Goal: Communication & Community: Answer question/provide support

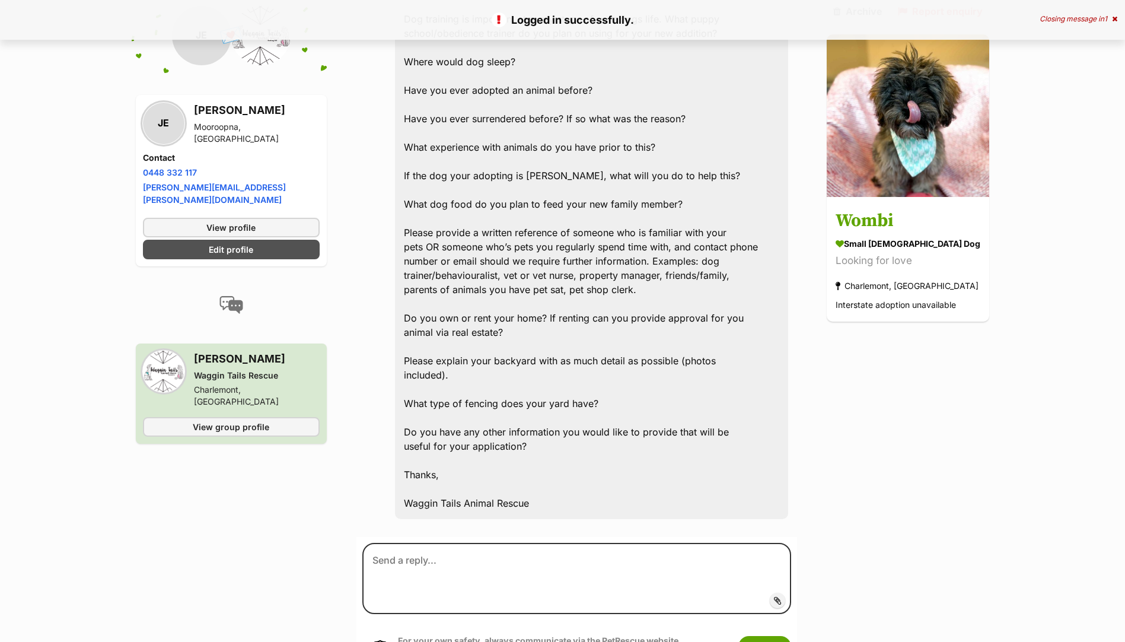
scroll to position [2490, 0]
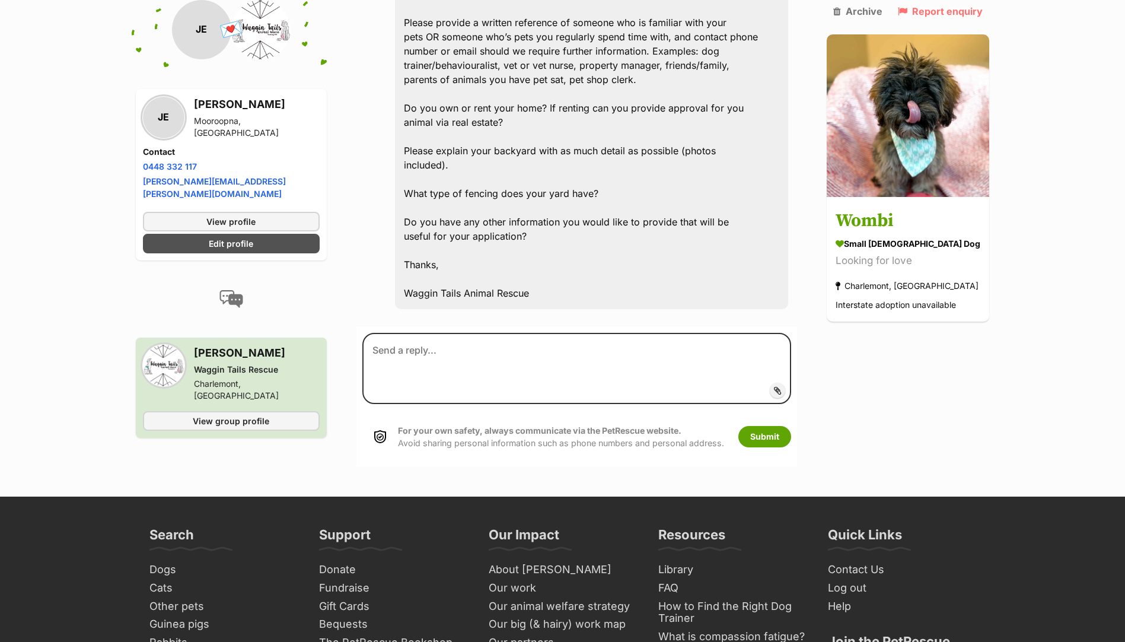
drag, startPoint x: 396, startPoint y: 290, endPoint x: 614, endPoint y: 210, distance: 231.7
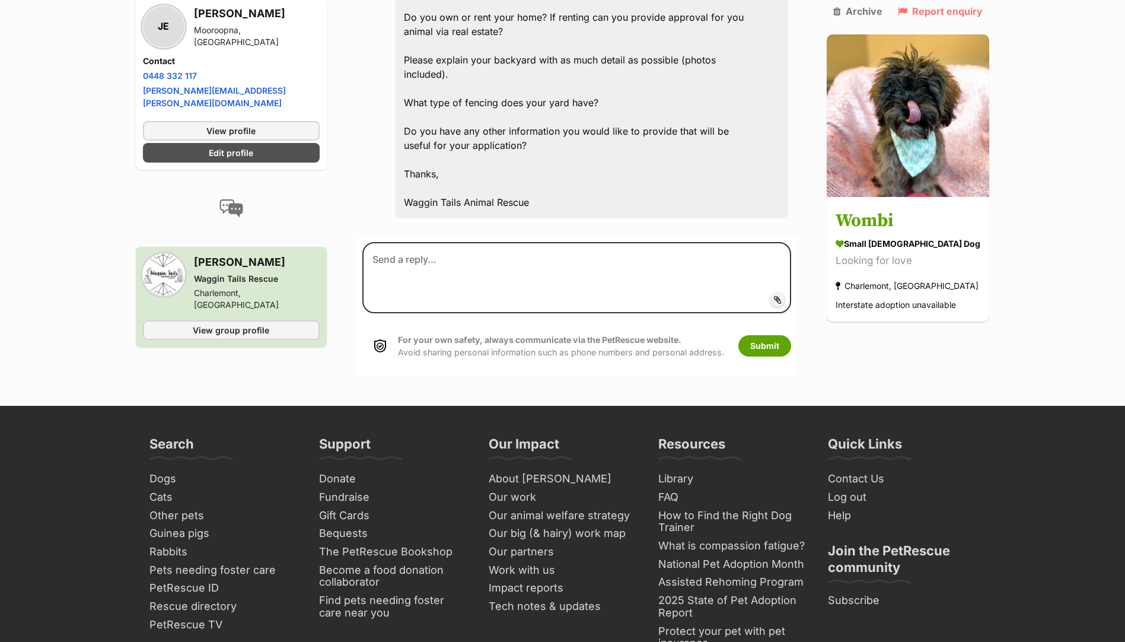
scroll to position [2727, 0]
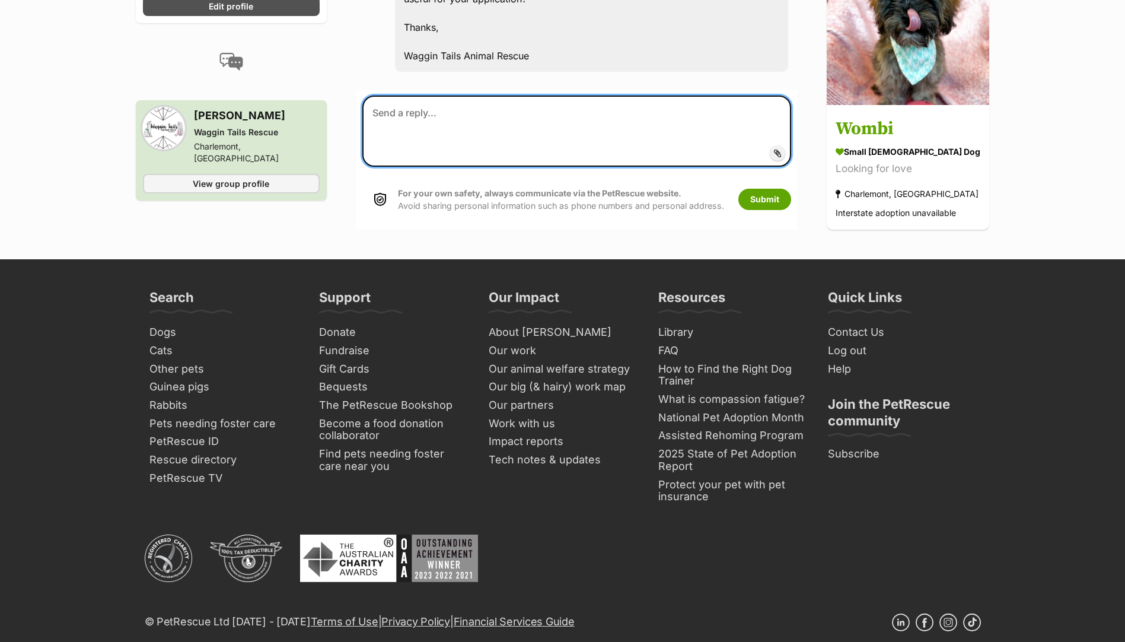
click at [402, 95] on textarea at bounding box center [576, 130] width 429 height 71
paste textarea "Hi Beck, Thank you so much for the opportunity to complete an application for W…"
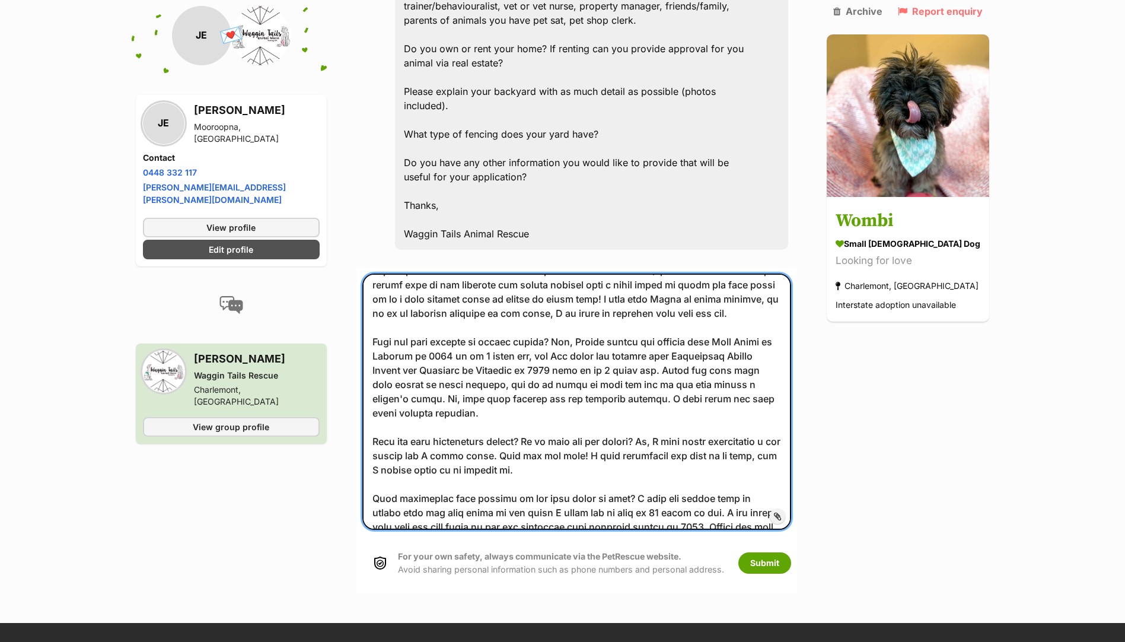
scroll to position [1601, 0]
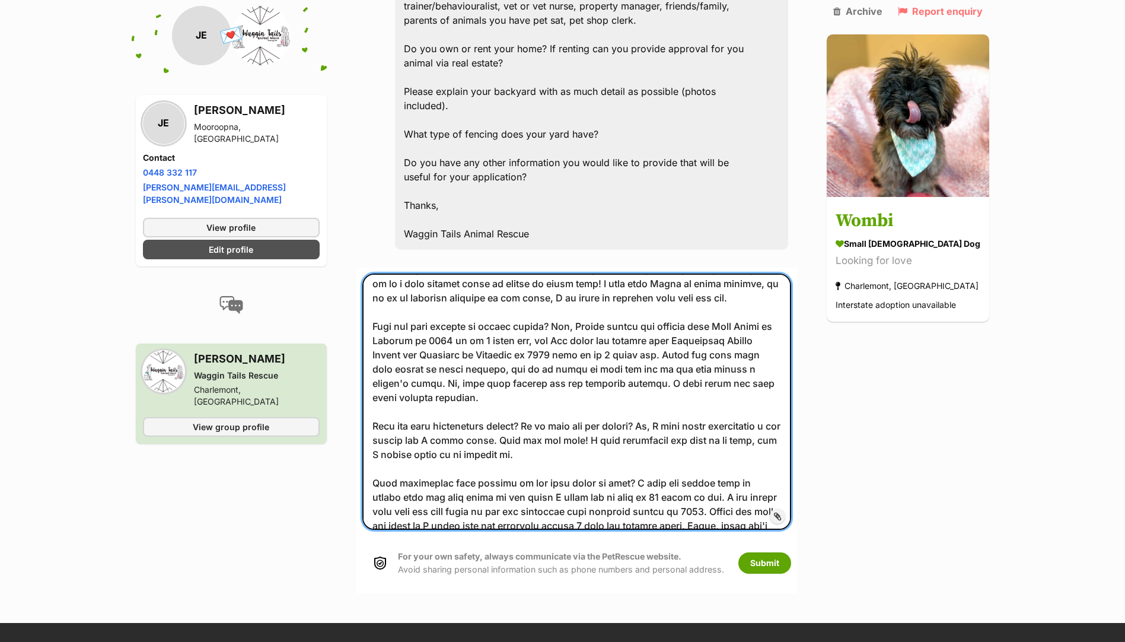
click at [730, 324] on textarea at bounding box center [576, 401] width 429 height 257
click at [401, 337] on textarea at bounding box center [576, 401] width 429 height 257
click at [560, 338] on textarea at bounding box center [576, 401] width 429 height 257
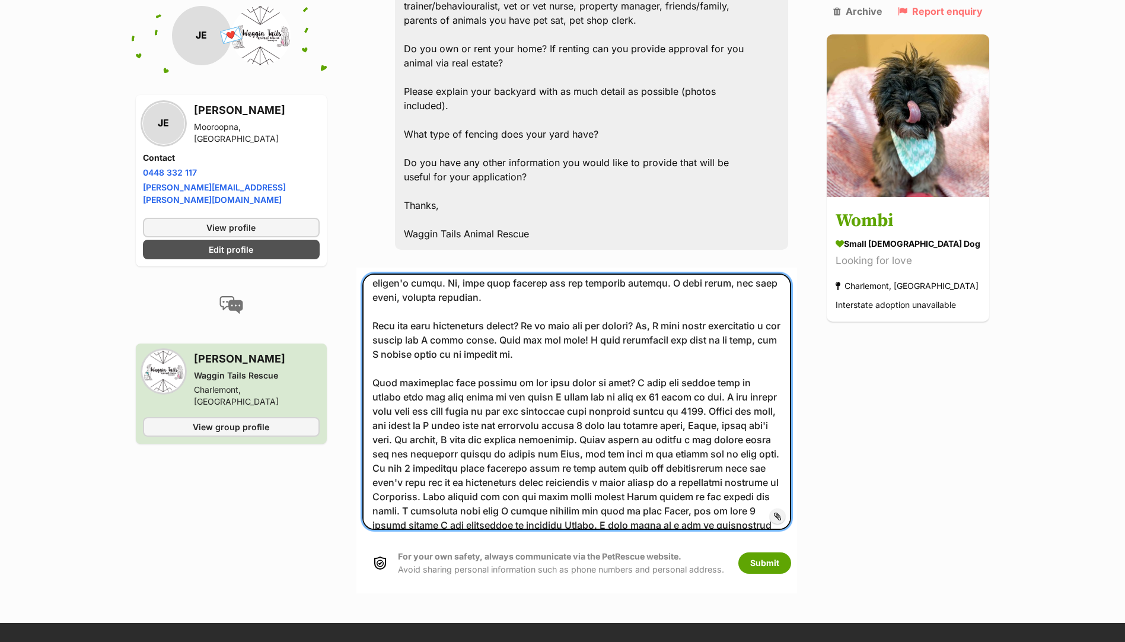
scroll to position [1719, 0]
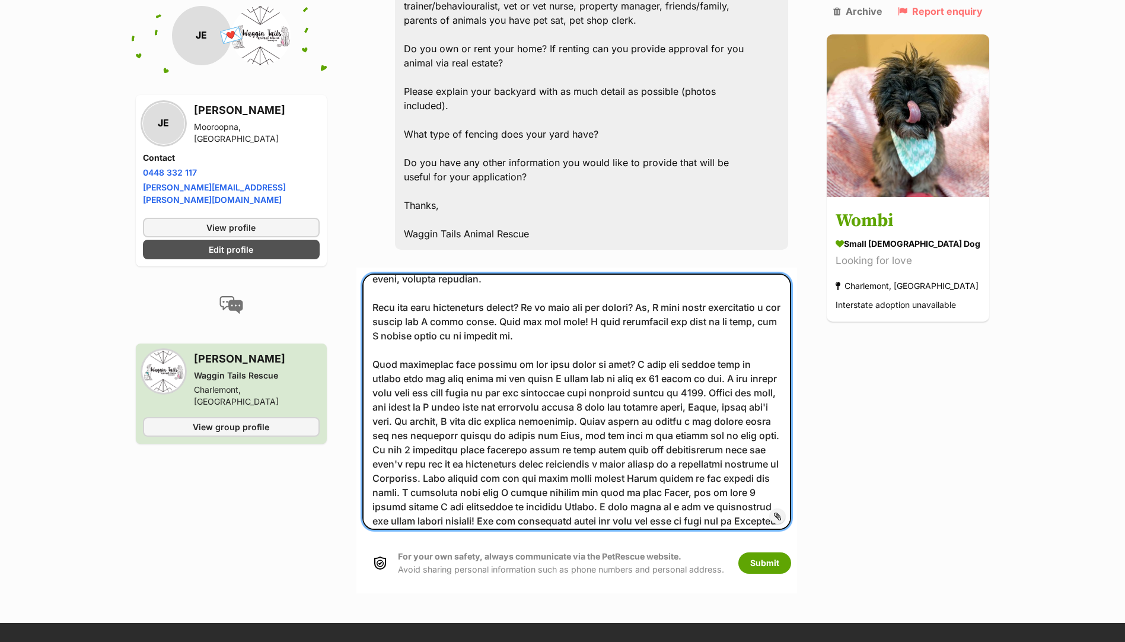
drag, startPoint x: 413, startPoint y: 278, endPoint x: 426, endPoint y: 301, distance: 26.3
click at [414, 280] on textarea at bounding box center [576, 401] width 429 height 257
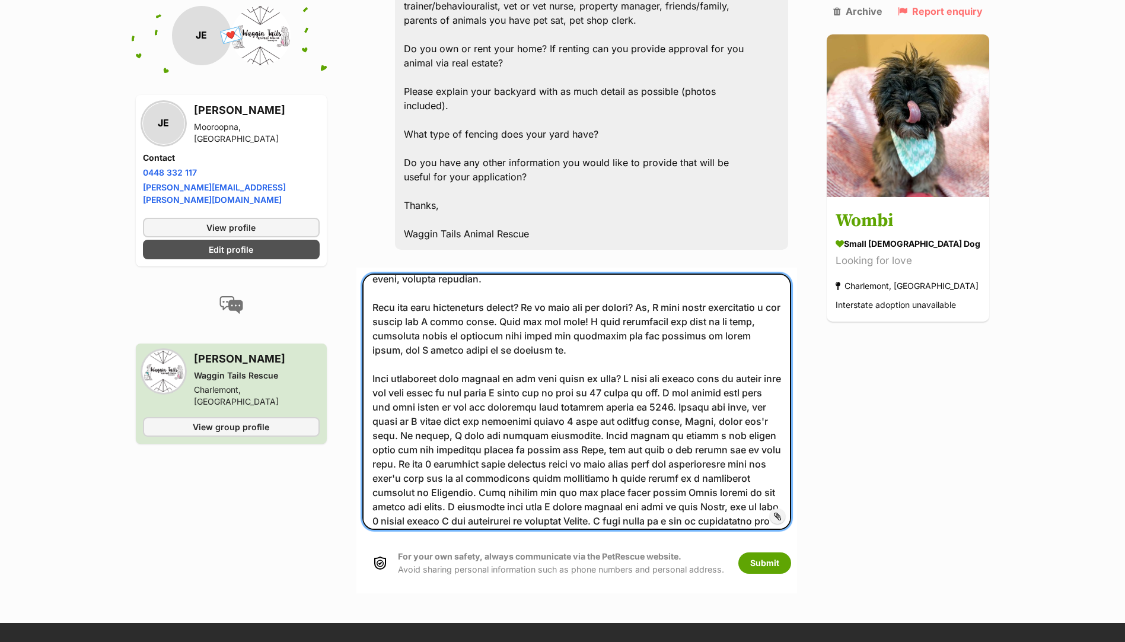
click at [458, 276] on textarea at bounding box center [576, 401] width 429 height 257
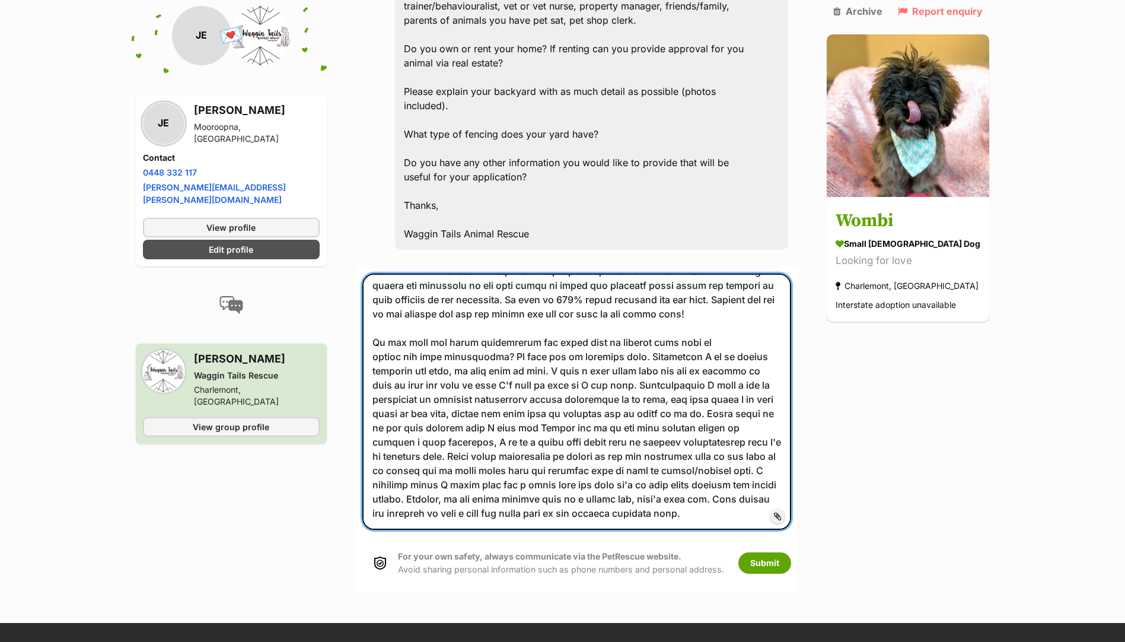
scroll to position [3164, 0]
type textarea "Hi Beck, Thank you so much for the opportunity to complete an application for W…"
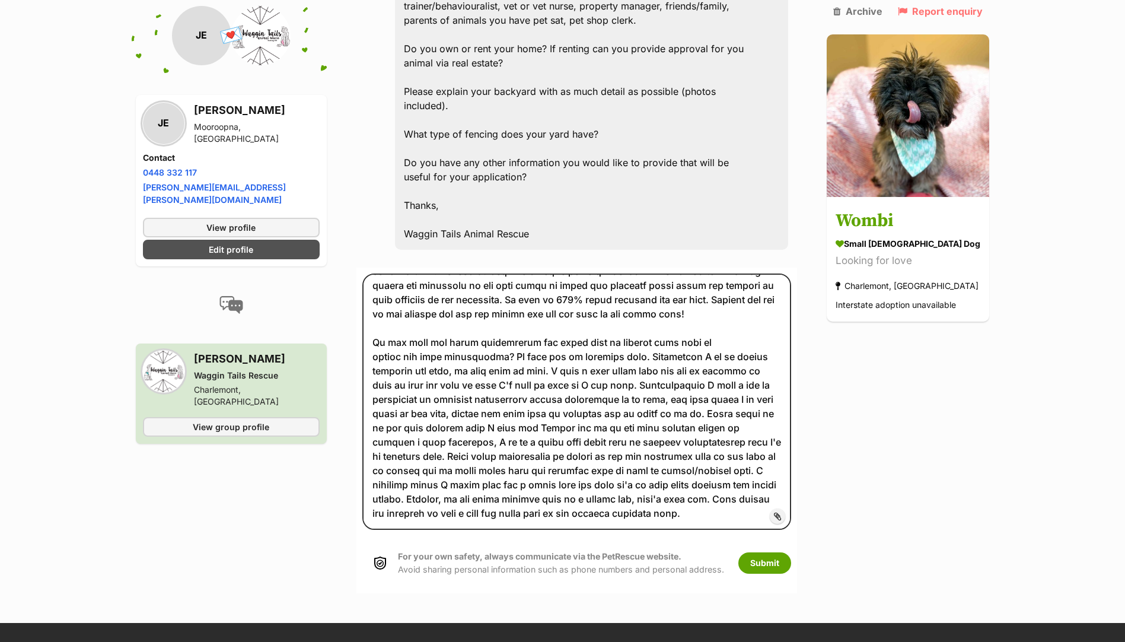
click at [786, 511] on span "Add attachment" at bounding box center [817, 515] width 63 height 9
click at [0, 0] on input "Add attachment" at bounding box center [0, 0] width 0 height 0
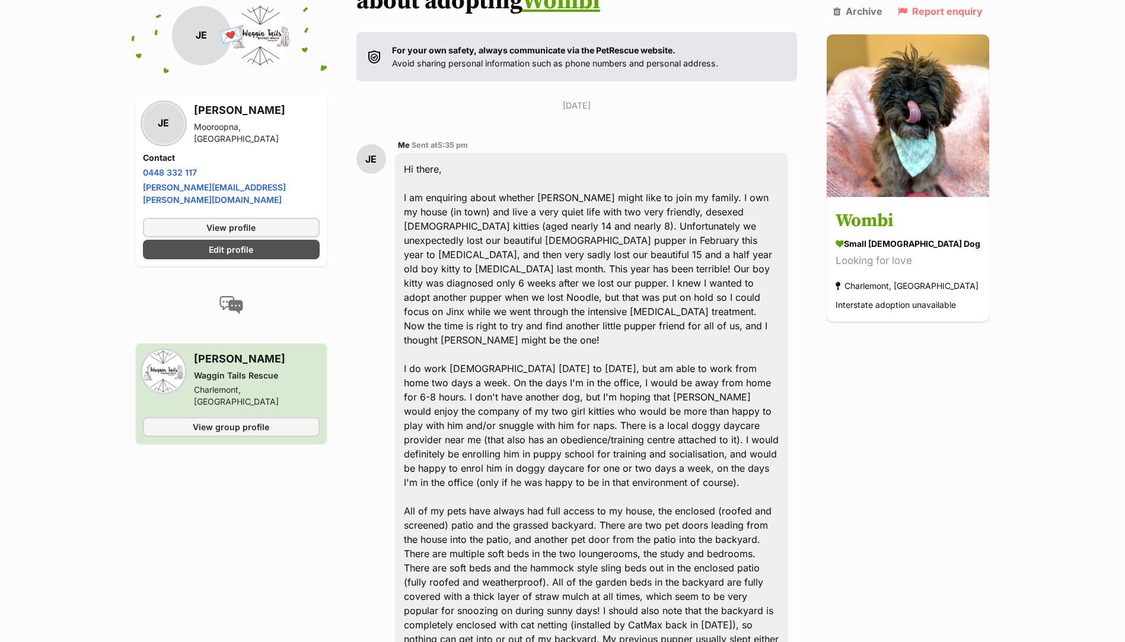
scroll to position [0, 0]
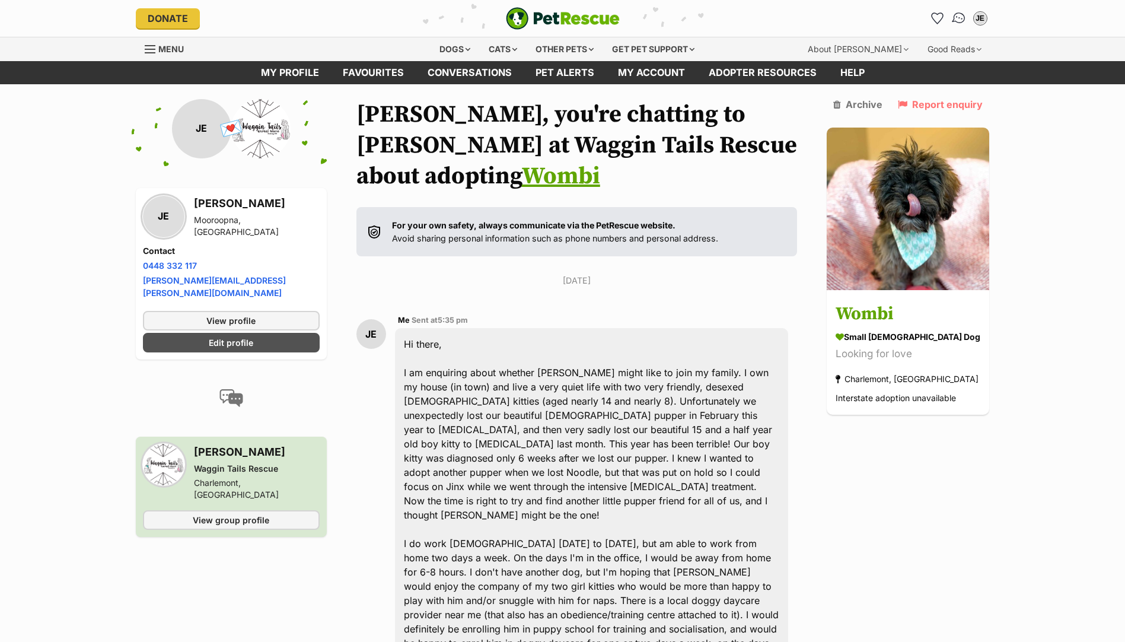
click at [963, 16] on img "Conversations" at bounding box center [958, 18] width 16 height 15
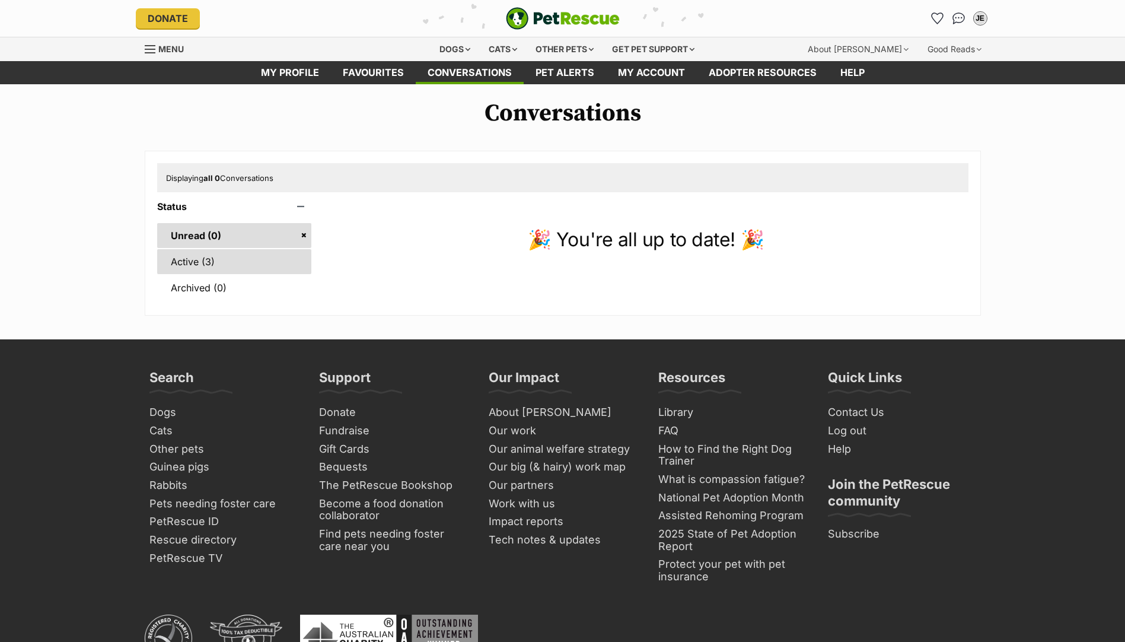
click at [200, 262] on link "Active (3)" at bounding box center [234, 261] width 155 height 25
